Goal: Transaction & Acquisition: Purchase product/service

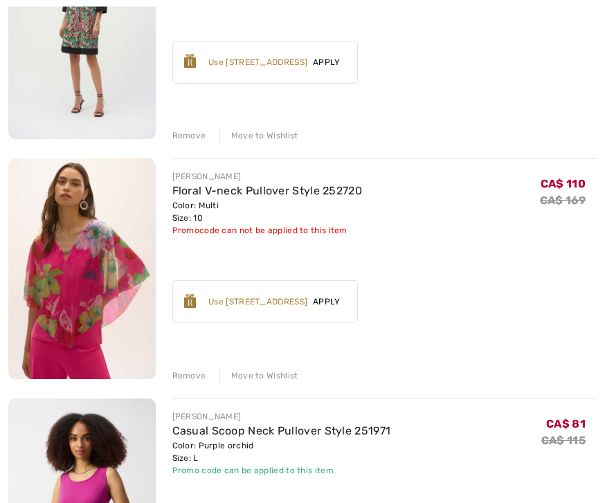
scroll to position [766, 0]
click at [193, 378] on div "Remove" at bounding box center [189, 376] width 34 height 12
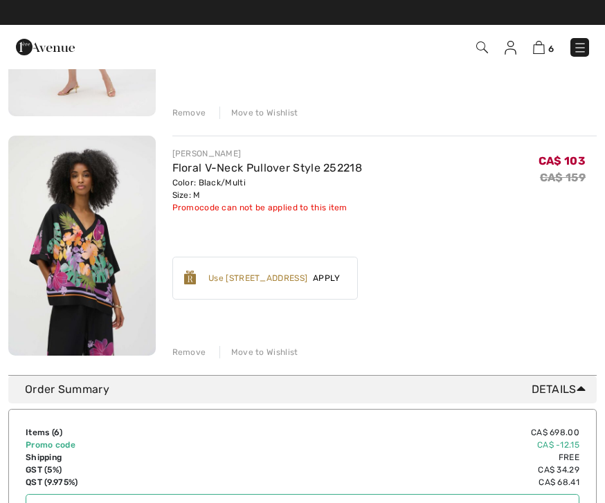
scroll to position [1268, 0]
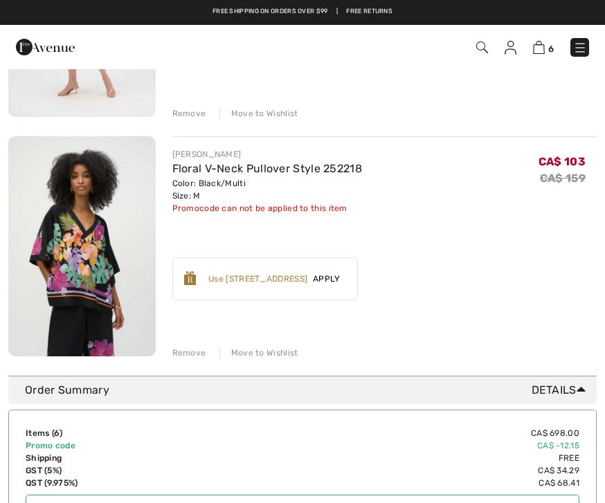
click at [185, 353] on div "Remove" at bounding box center [189, 353] width 34 height 12
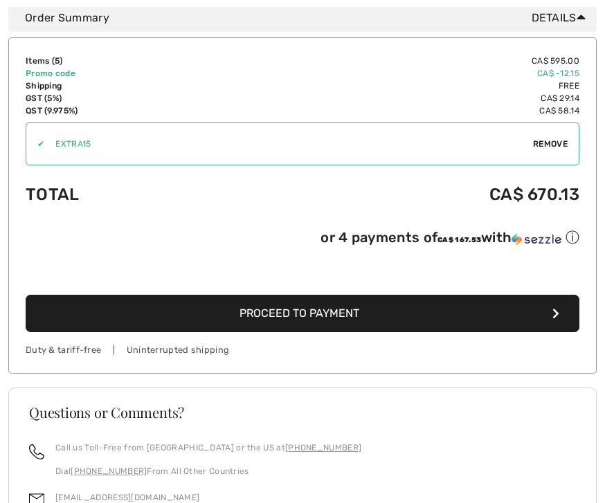
scroll to position [1423, 0]
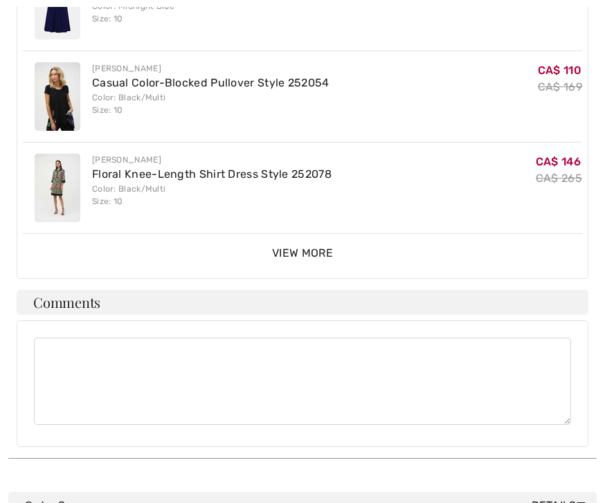
scroll to position [512, 0]
click at [301, 246] on span "View More" at bounding box center [302, 252] width 61 height 13
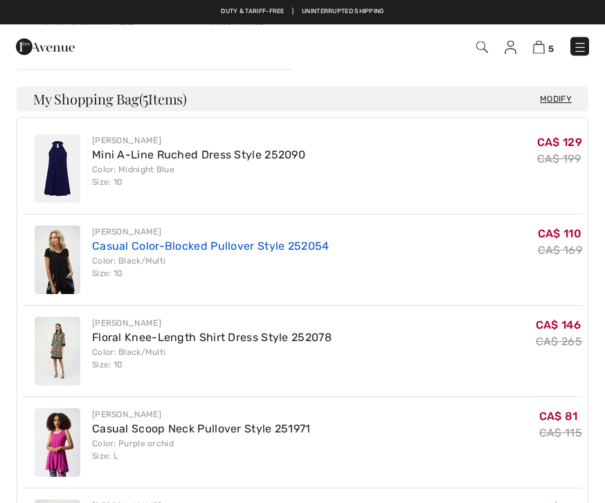
scroll to position [340, 0]
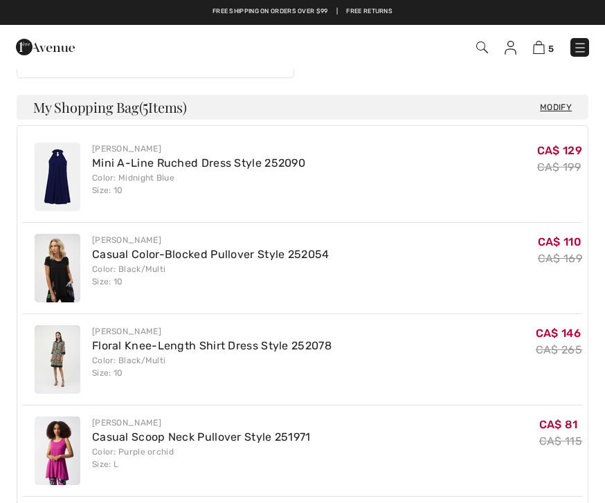
click at [143, 172] on div "Color: Midnight Blue Size: 10" at bounding box center [198, 184] width 213 height 25
click at [127, 156] on link "Mini A-Line Ruched Dress Style 252090" at bounding box center [198, 162] width 213 height 13
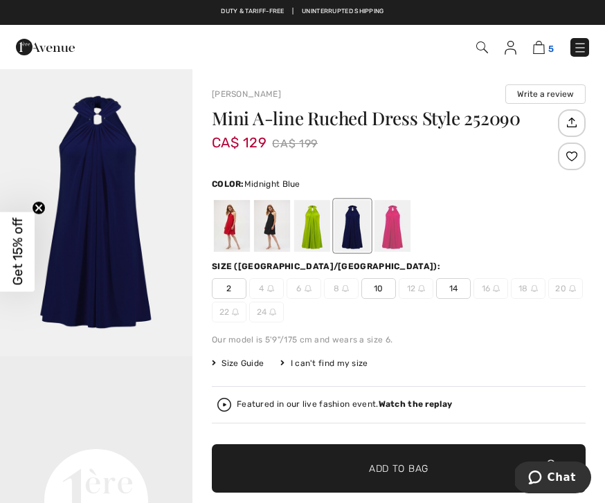
click at [542, 51] on img at bounding box center [539, 47] width 12 height 13
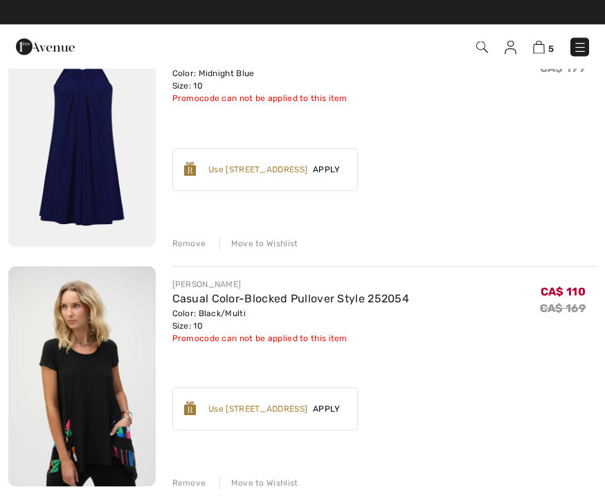
scroll to position [177, 0]
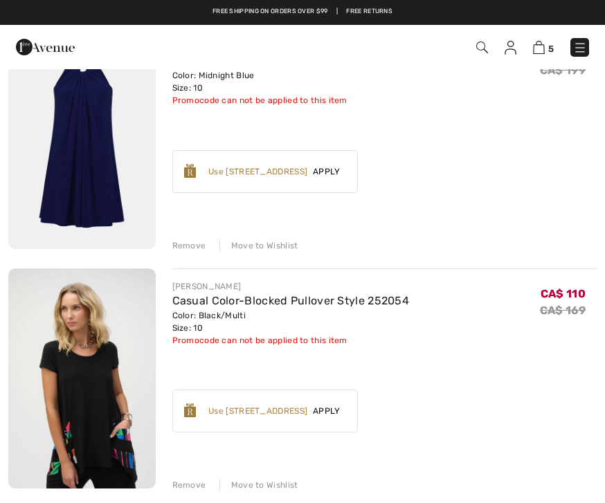
click at [189, 240] on div "Remove" at bounding box center [189, 246] width 34 height 12
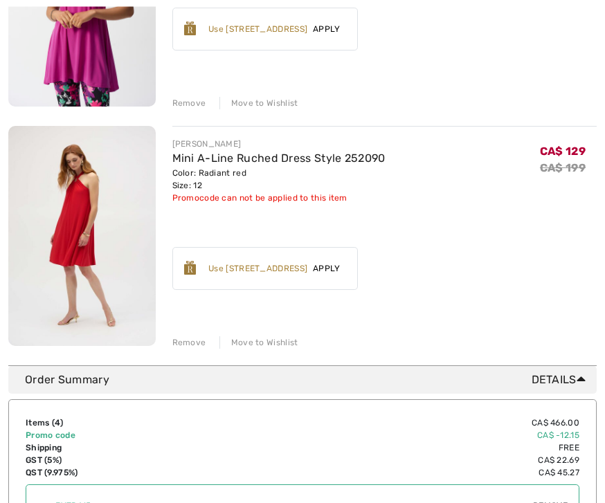
scroll to position [798, 0]
click at [335, 271] on span "Apply" at bounding box center [326, 268] width 39 height 12
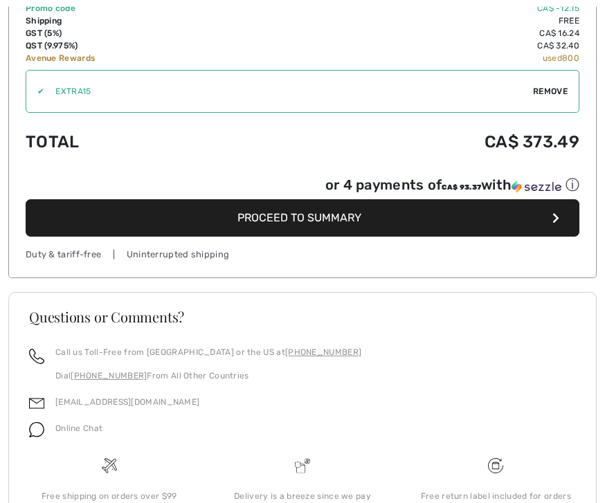
scroll to position [1265, 0]
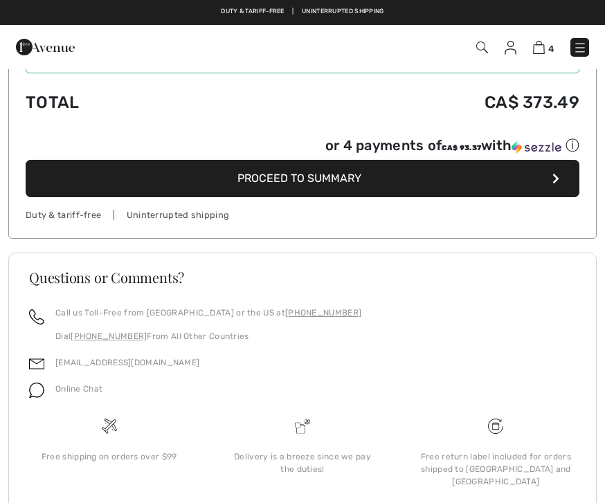
click at [314, 180] on span "Proceed to Summary" at bounding box center [299, 178] width 124 height 13
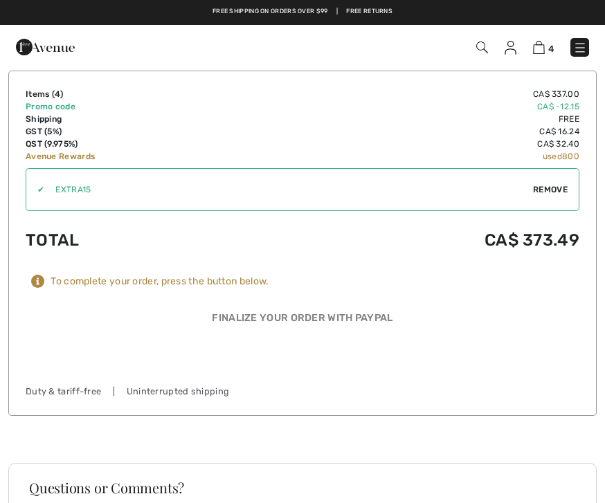
scroll to position [989, 0]
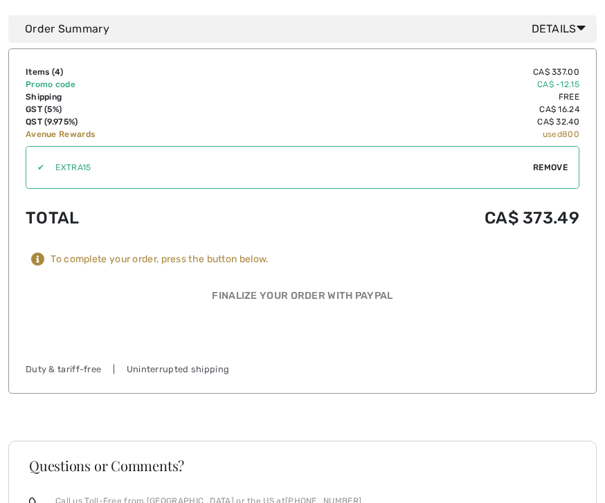
click at [183, 253] on div "To complete your order, press the button below." at bounding box center [160, 259] width 218 height 12
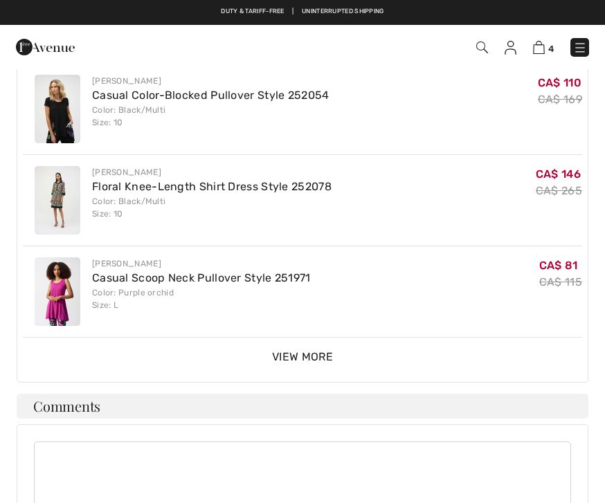
scroll to position [352, 0]
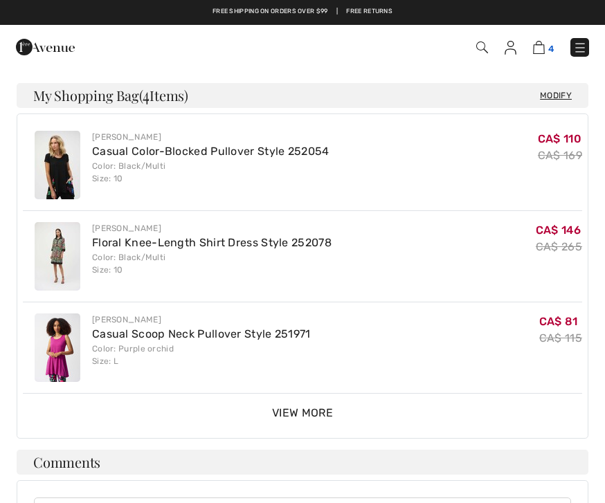
click at [537, 50] on img at bounding box center [539, 47] width 12 height 13
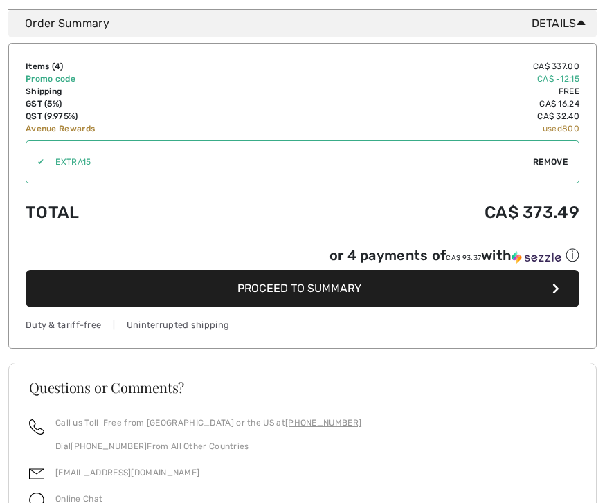
scroll to position [1155, 0]
click at [284, 294] on span "Proceed to Summary" at bounding box center [299, 288] width 124 height 13
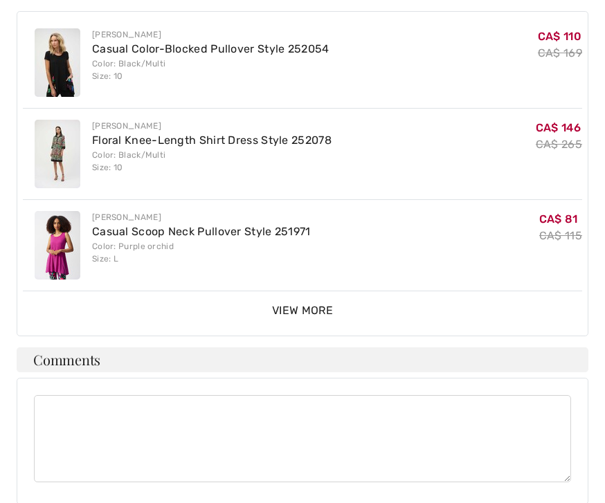
scroll to position [454, 0]
click at [296, 304] on span "View More" at bounding box center [302, 310] width 61 height 13
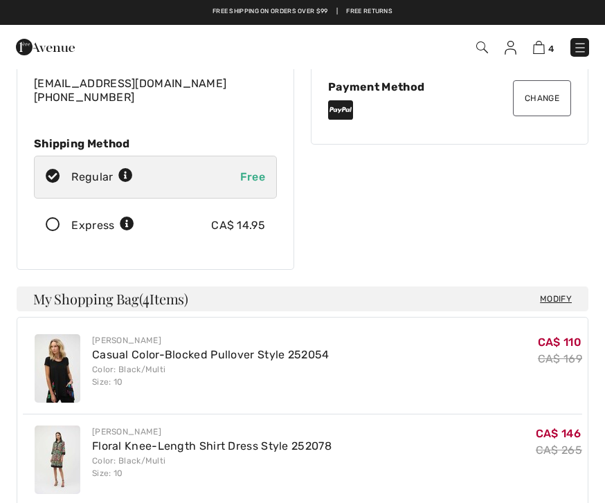
scroll to position [107, 0]
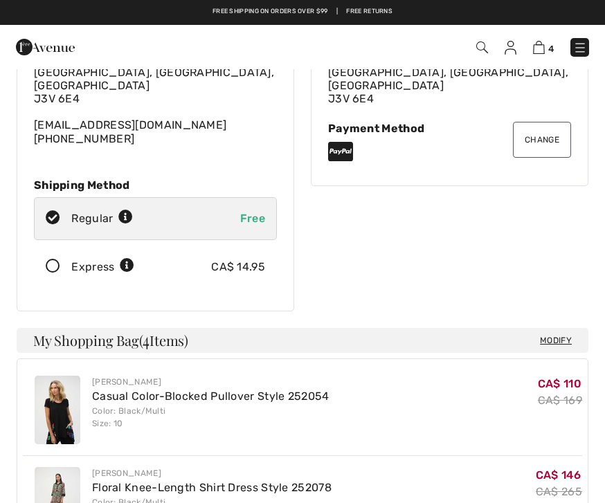
click at [549, 134] on button "Change" at bounding box center [542, 140] width 58 height 36
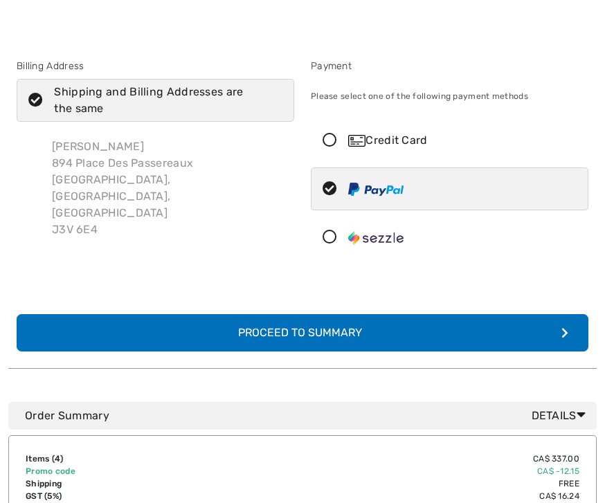
click at [331, 143] on icon at bounding box center [330, 141] width 37 height 15
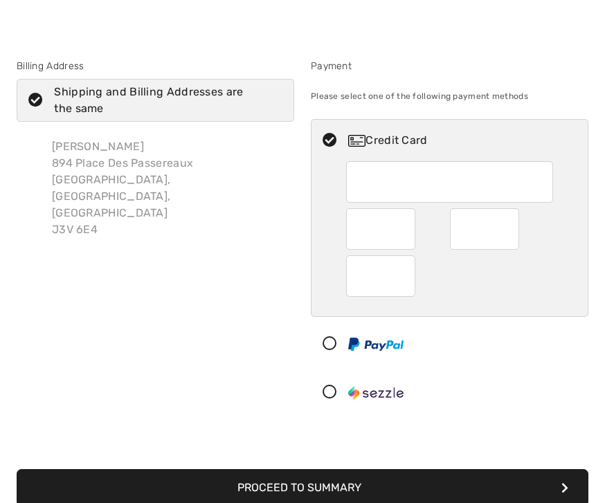
click at [327, 346] on icon at bounding box center [330, 344] width 37 height 15
radio input "true"
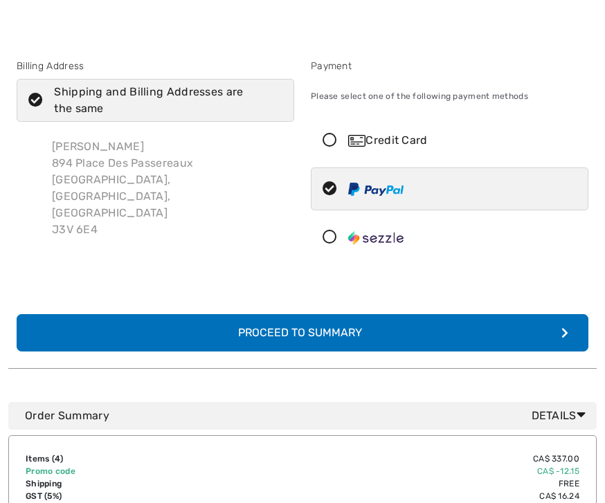
click at [319, 332] on div "Proceed to Summary" at bounding box center [303, 333] width 152 height 17
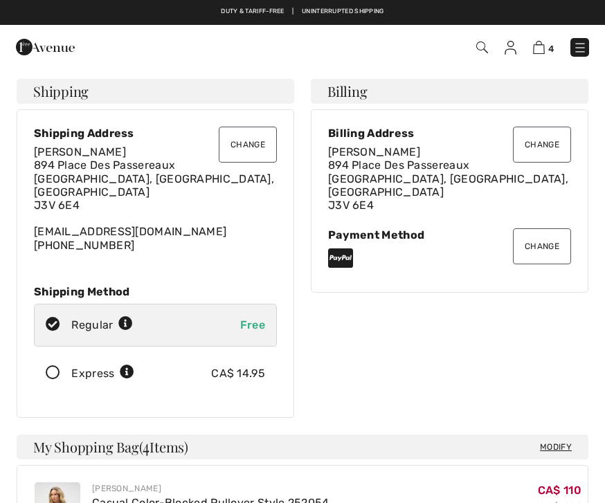
click at [583, 49] on img at bounding box center [580, 48] width 14 height 14
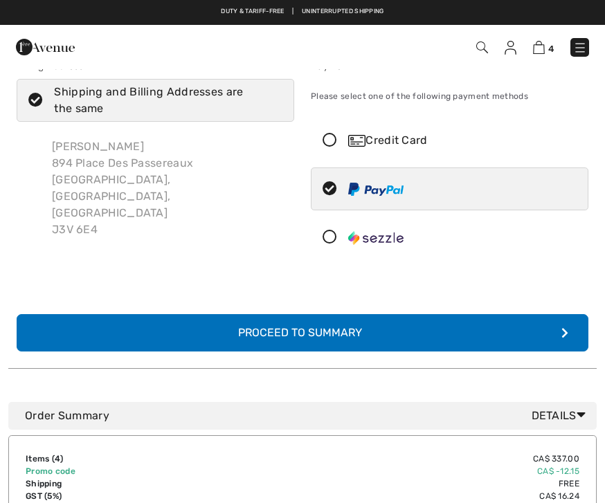
click at [369, 191] on img at bounding box center [375, 189] width 55 height 13
radio input "true"
click at [290, 336] on div "Proceed to Summary" at bounding box center [303, 333] width 152 height 17
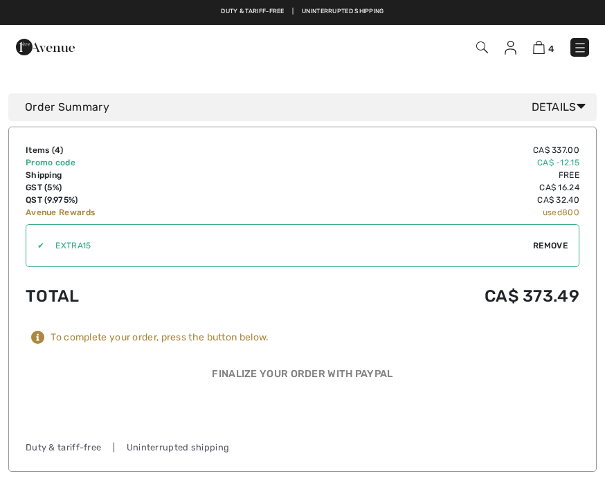
scroll to position [898, 0]
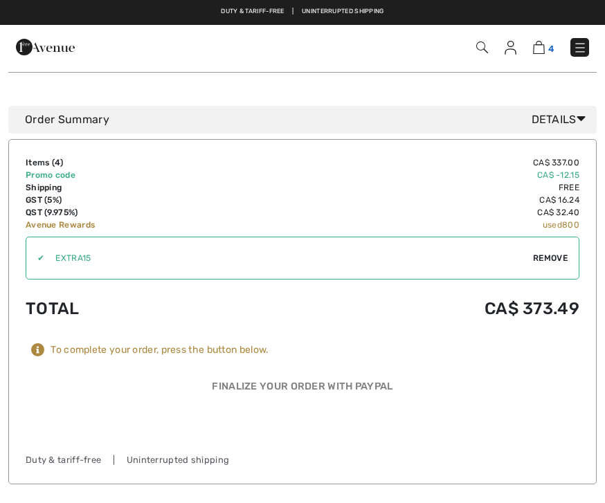
click at [545, 50] on link "4" at bounding box center [543, 47] width 21 height 17
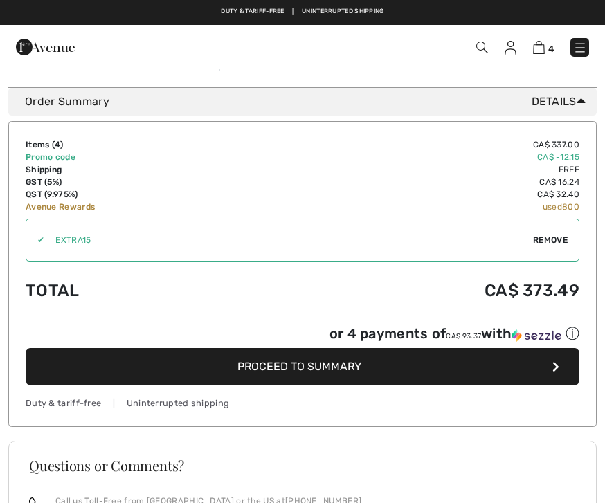
scroll to position [1053, 0]
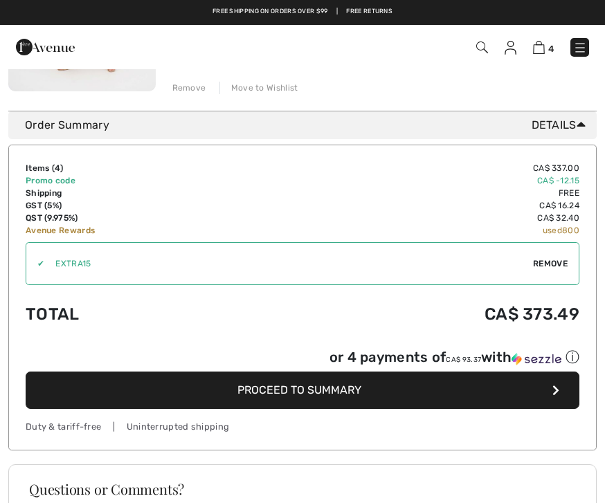
click at [514, 397] on button "Proceed to Summary" at bounding box center [303, 390] width 554 height 37
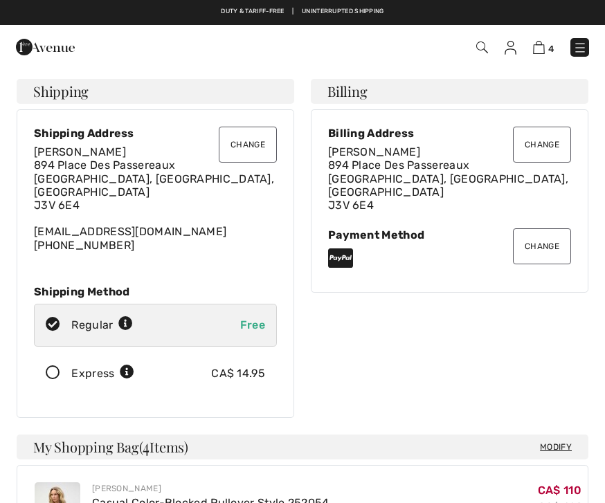
click at [551, 238] on button "Change" at bounding box center [542, 246] width 58 height 36
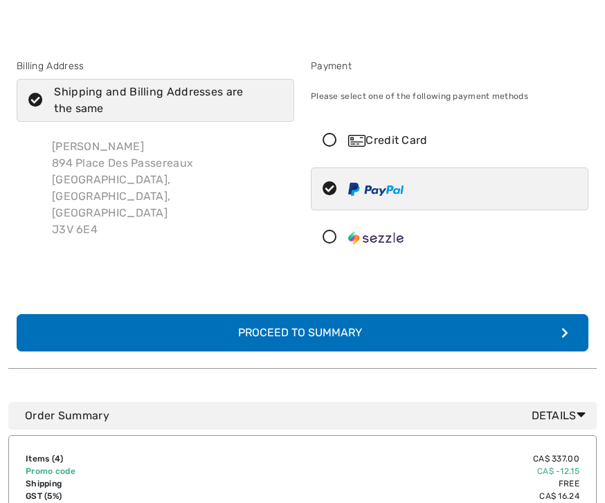
click at [328, 150] on div "Credit Card" at bounding box center [450, 141] width 276 height 42
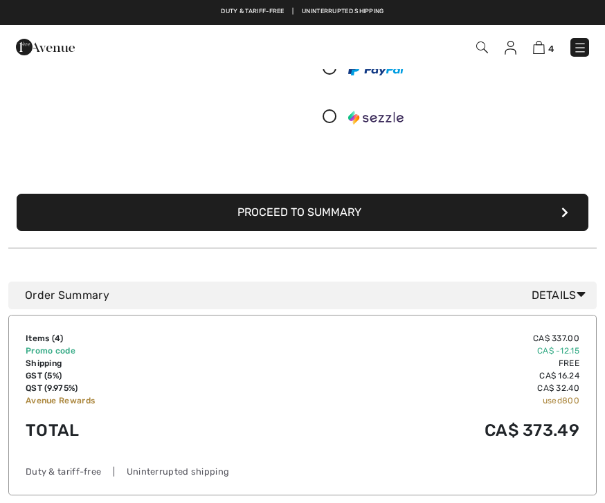
scroll to position [262, 0]
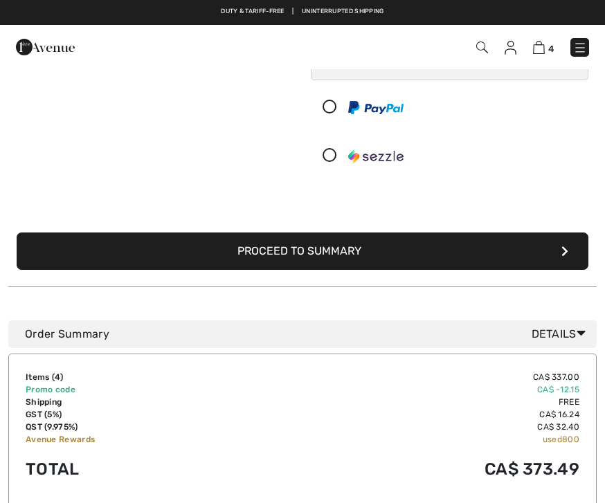
click at [309, 255] on button "Proceed to Summary" at bounding box center [303, 251] width 572 height 37
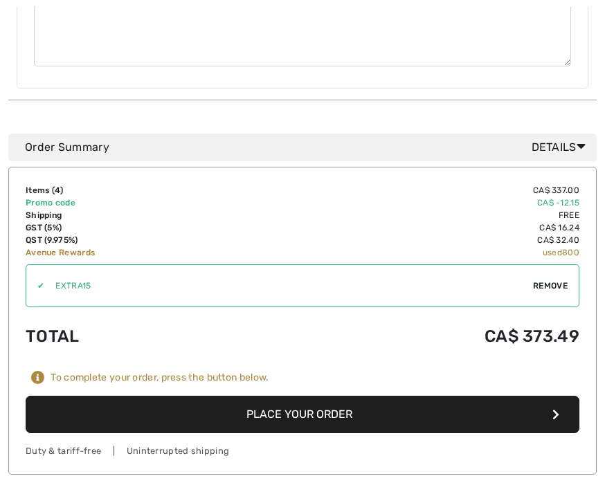
scroll to position [870, 0]
click at [307, 405] on button "Place Your Order" at bounding box center [303, 414] width 554 height 37
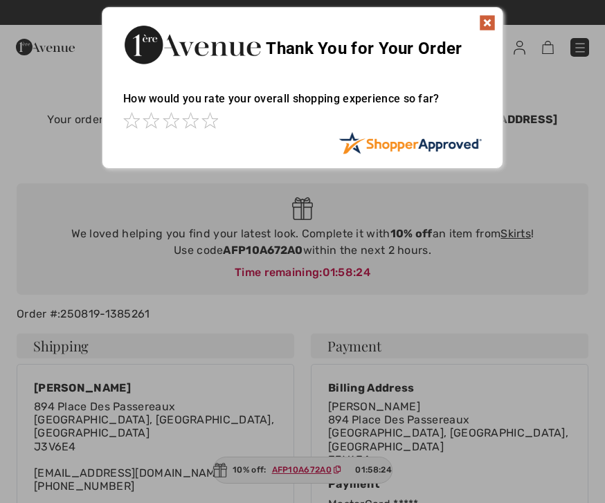
click at [487, 26] on img at bounding box center [487, 23] width 17 height 17
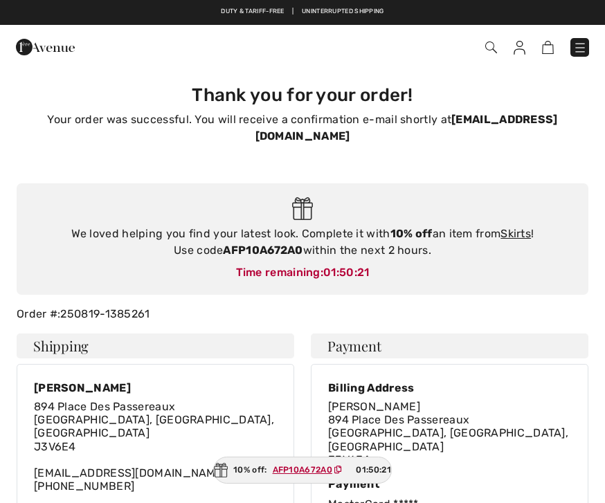
drag, startPoint x: 224, startPoint y: 235, endPoint x: 284, endPoint y: 240, distance: 60.4
click at [284, 240] on div "We loved helping you find your latest look. Complete it with 10% off an item fr…" at bounding box center [302, 242] width 544 height 33
copy div "AFP10A672A0 within the next 2 hours."
click at [522, 227] on link "Skirts" at bounding box center [516, 233] width 30 height 13
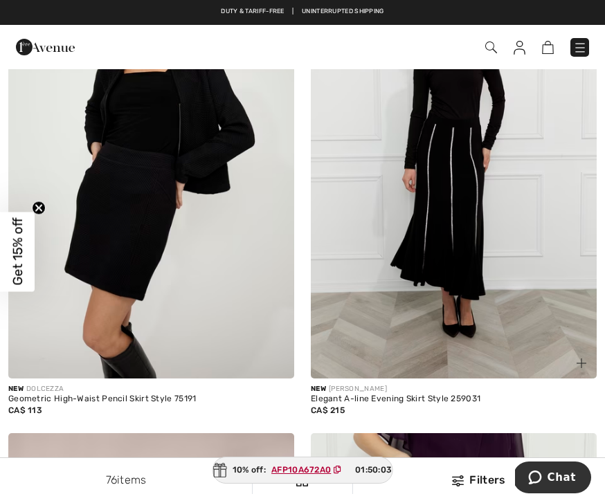
scroll to position [1293, 0]
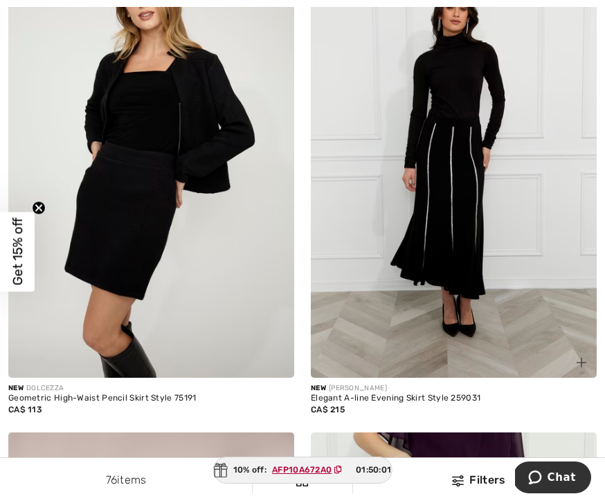
click at [473, 236] on img at bounding box center [454, 163] width 286 height 429
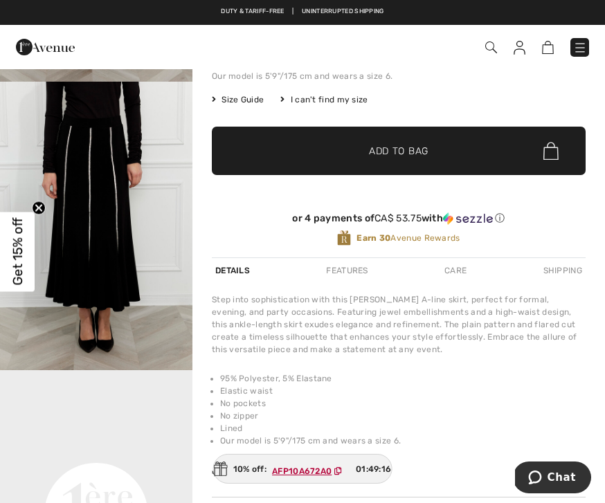
scroll to position [255, 0]
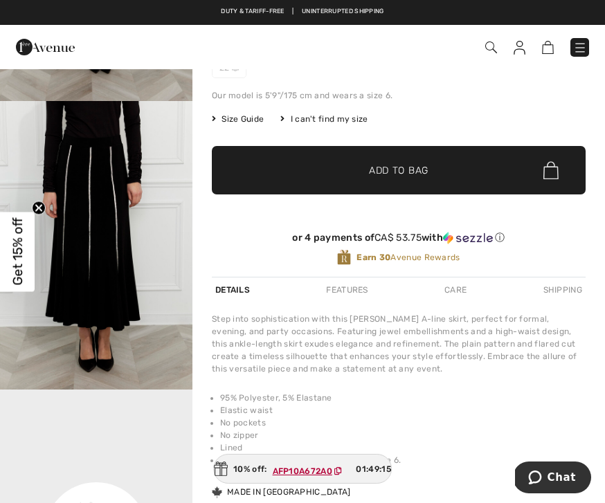
click at [113, 217] on img "2 / 4" at bounding box center [96, 245] width 192 height 289
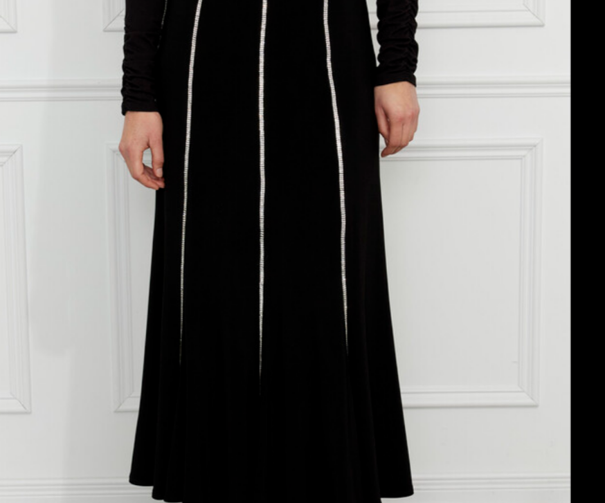
drag, startPoint x: 163, startPoint y: 127, endPoint x: 165, endPoint y: 141, distance: 13.9
click at [165, 141] on img at bounding box center [303, 251] width 336 height 503
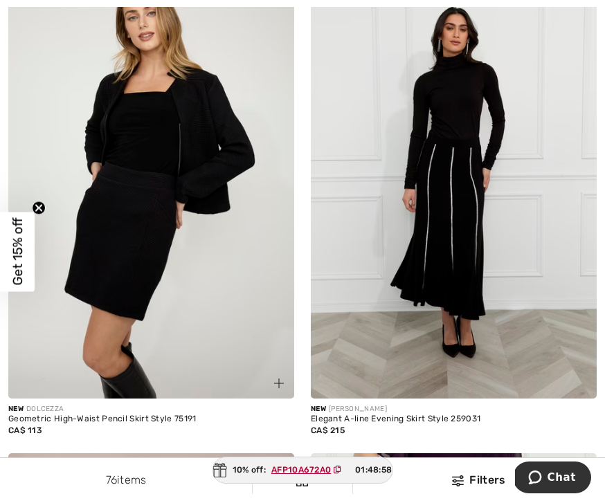
scroll to position [1273, 0]
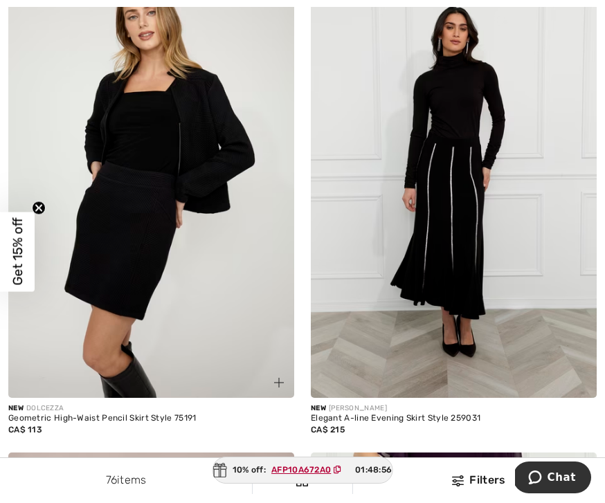
click at [126, 269] on img at bounding box center [151, 184] width 286 height 429
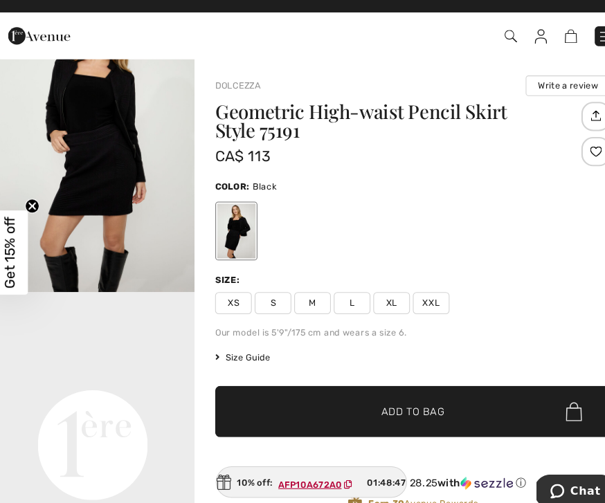
scroll to position [414, 0]
click at [107, 132] on img "2 / 4" at bounding box center [96, 145] width 192 height 289
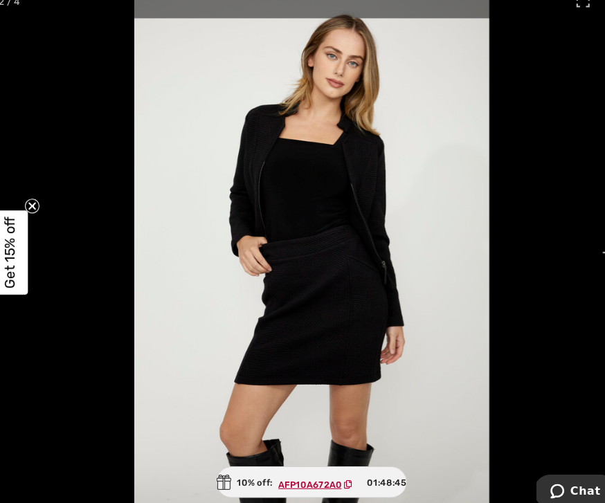
click at [135, 132] on img at bounding box center [303, 251] width 336 height 503
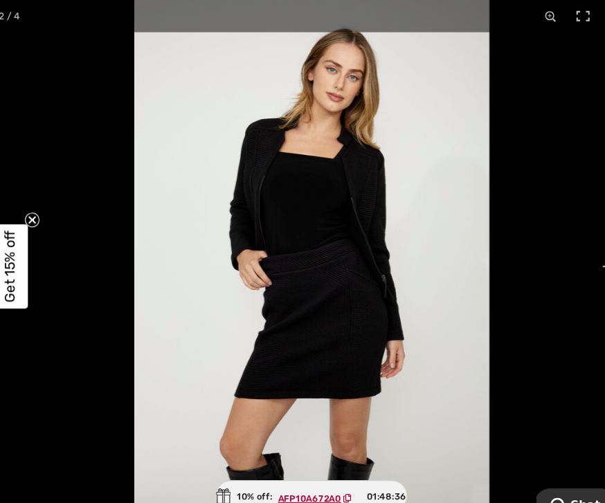
drag, startPoint x: 68, startPoint y: 137, endPoint x: 411, endPoint y: 144, distance: 342.7
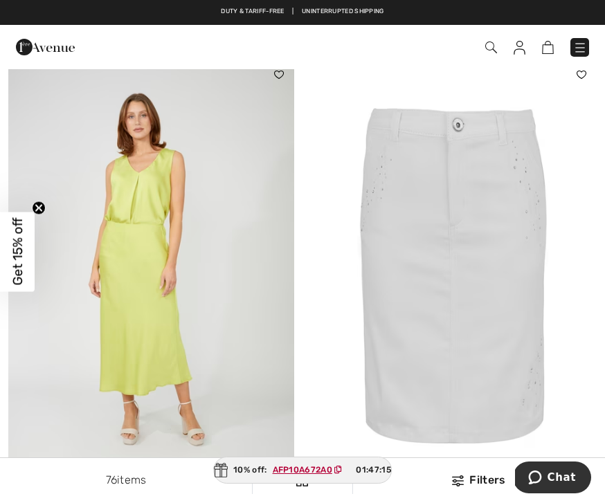
scroll to position [7288, 0]
click at [143, 167] on img at bounding box center [151, 275] width 286 height 429
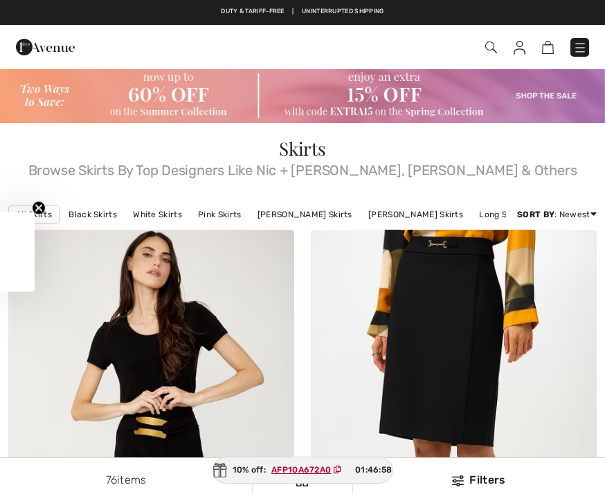
scroll to position [7333, 0]
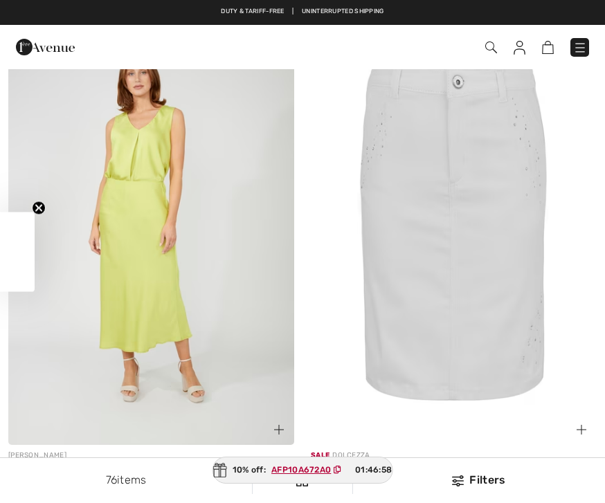
checkbox input "true"
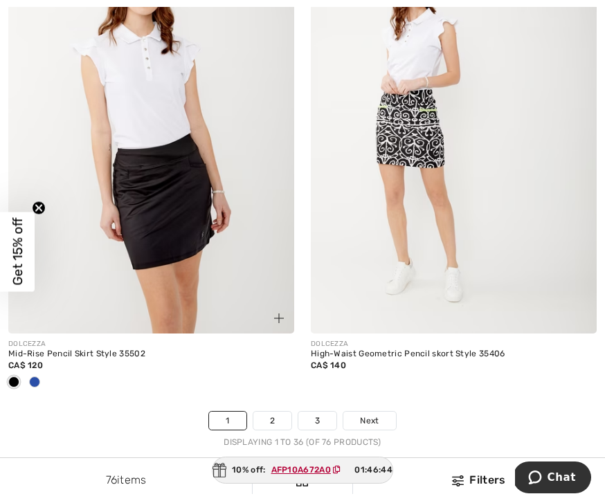
scroll to position [8895, 0]
click at [269, 411] on link "2" at bounding box center [272, 420] width 38 height 18
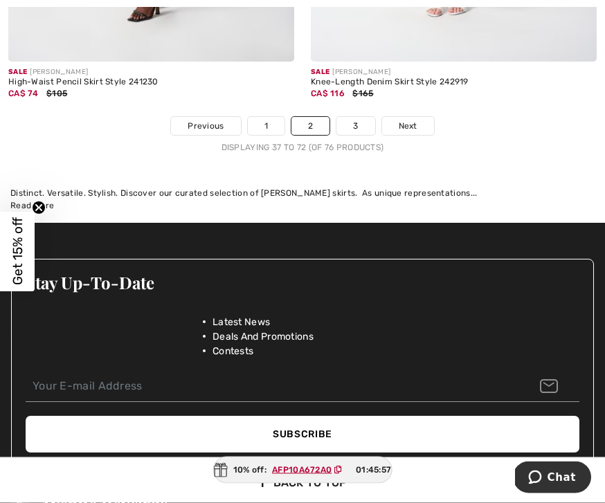
scroll to position [9201, 0]
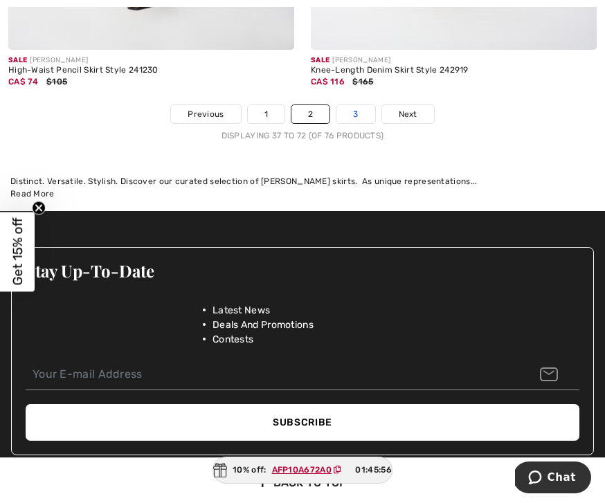
click at [354, 109] on link "3" at bounding box center [355, 114] width 38 height 18
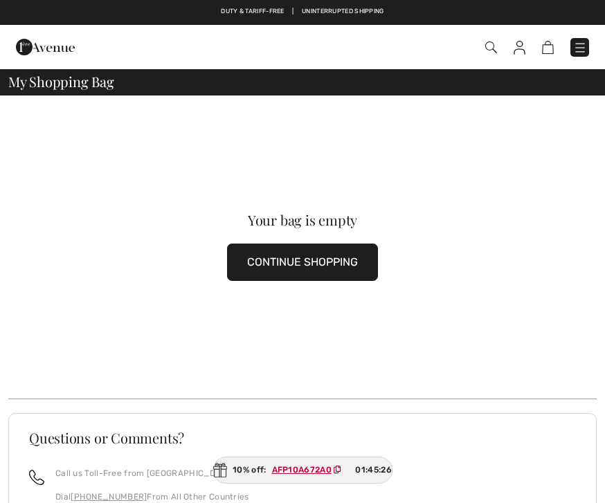
click at [290, 272] on button "CONTINUE SHOPPING" at bounding box center [302, 262] width 151 height 37
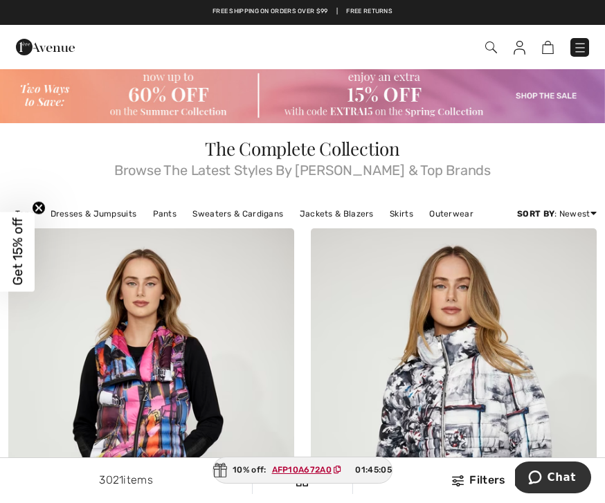
click at [489, 48] on img at bounding box center [491, 48] width 12 height 12
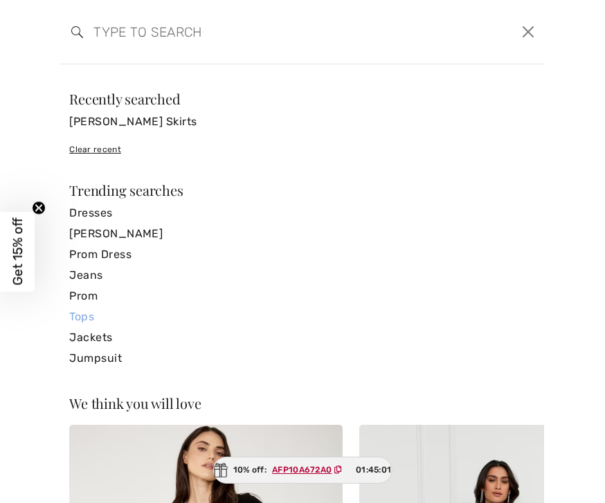
click at [87, 320] on link "Tops" at bounding box center [302, 317] width 467 height 21
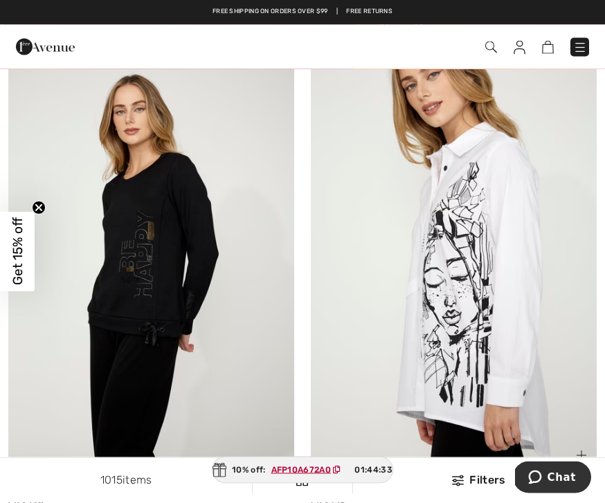
scroll to position [7216, 0]
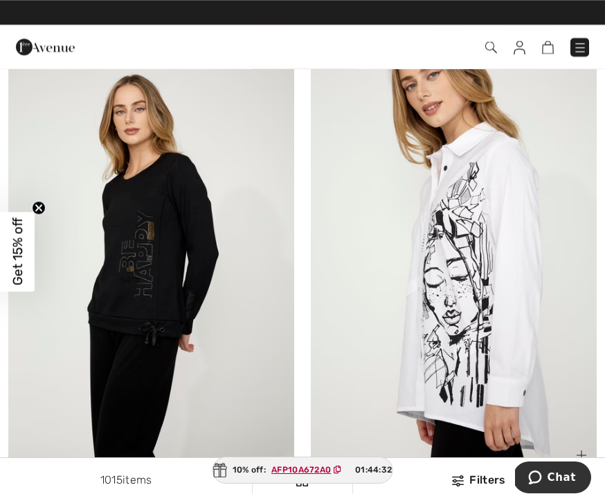
click at [484, 319] on img at bounding box center [454, 256] width 286 height 429
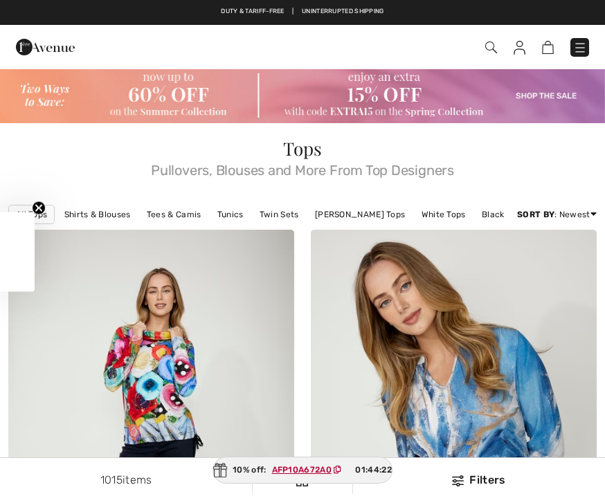
checkbox input "true"
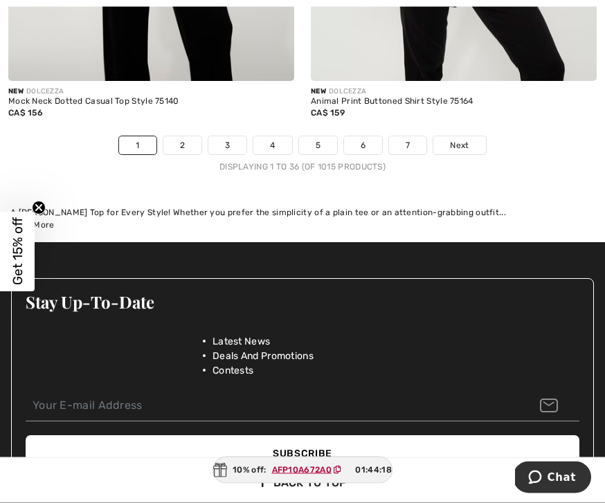
scroll to position [9066, 0]
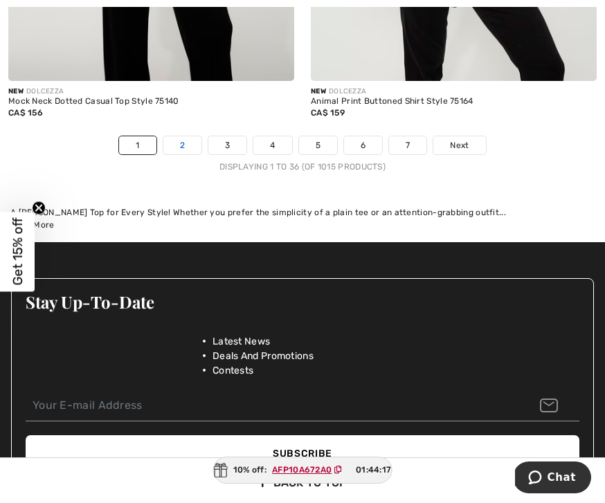
click at [184, 136] on link "2" at bounding box center [182, 145] width 38 height 18
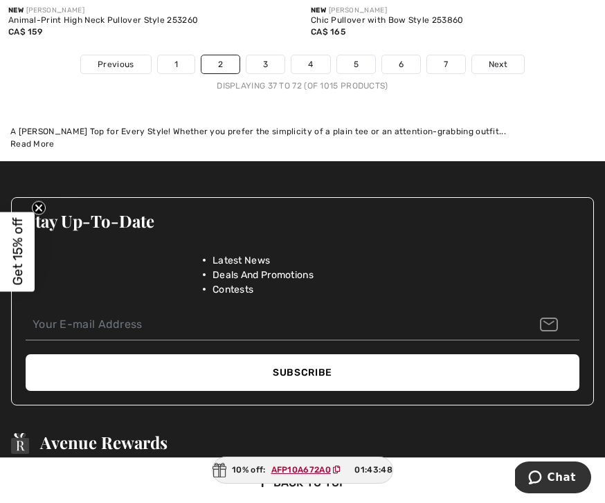
scroll to position [9278, 0]
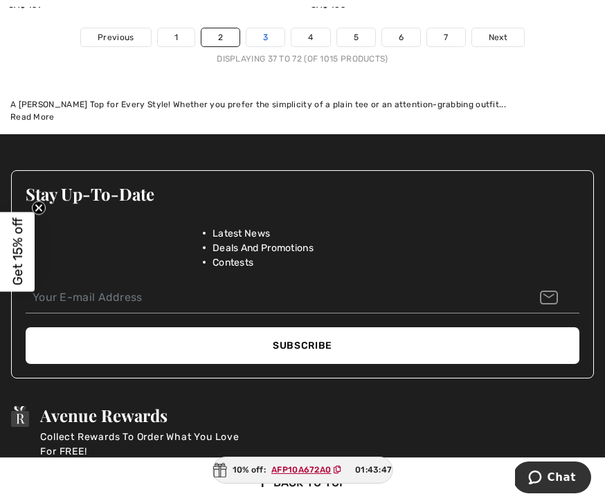
click at [269, 30] on link "3" at bounding box center [265, 37] width 38 height 18
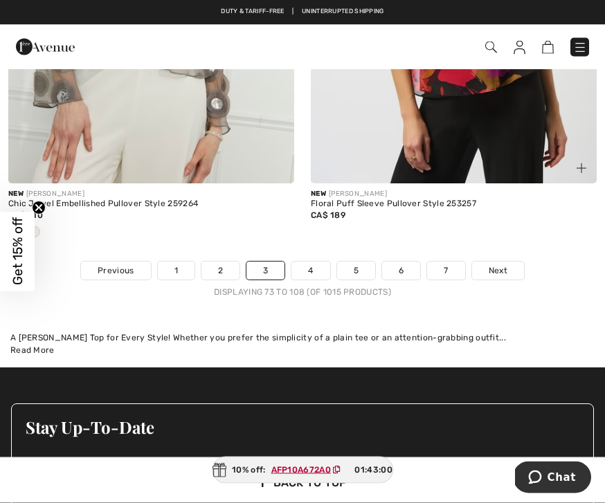
scroll to position [9136, 0]
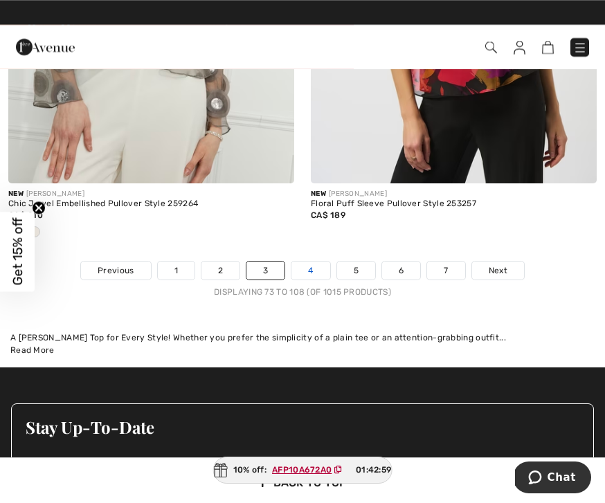
click at [309, 262] on link "4" at bounding box center [310, 271] width 38 height 18
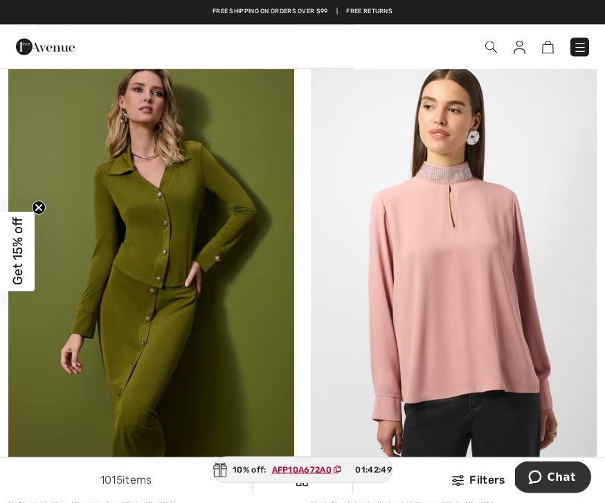
scroll to position [609, 0]
